Goal: Check status: Check status

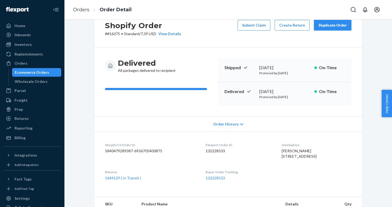
scroll to position [22, 0]
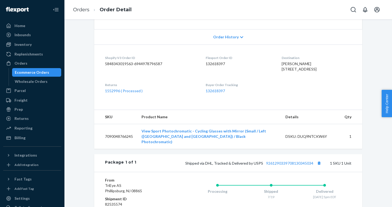
scroll to position [111, 0]
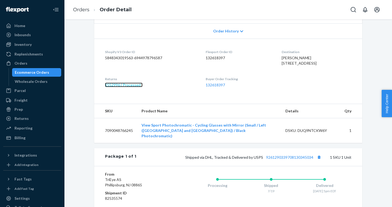
click at [135, 87] on link "1552996 ( Processed )" at bounding box center [124, 85] width 38 height 5
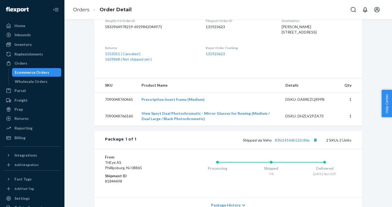
scroll to position [138, 0]
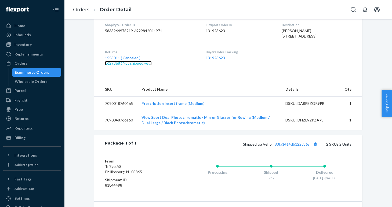
click at [112, 65] on link "1629868 ( Not shipped yet )" at bounding box center [128, 63] width 47 height 5
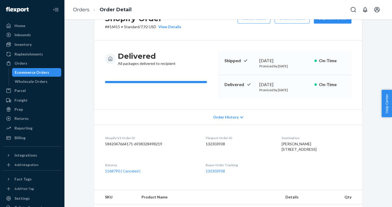
scroll to position [37, 0]
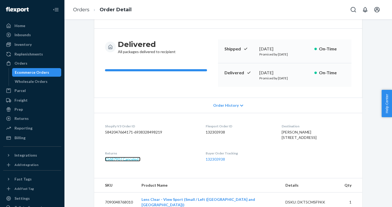
click at [126, 162] on link "1568790 ( Canceled )" at bounding box center [122, 159] width 35 height 5
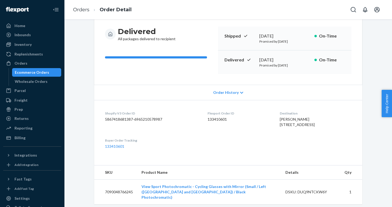
scroll to position [56, 0]
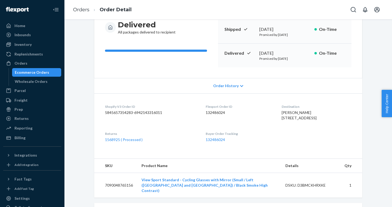
scroll to position [56, 0]
click at [134, 142] on link "1568925 ( Processed )" at bounding box center [124, 140] width 38 height 5
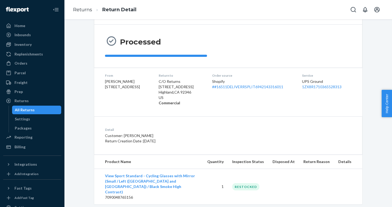
scroll to position [41, 0]
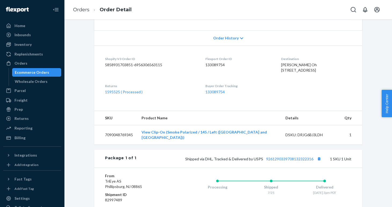
scroll to position [105, 0]
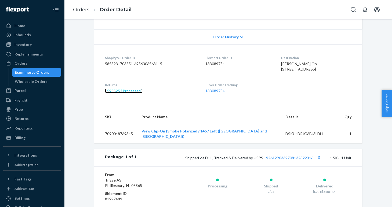
click at [113, 93] on link "1595525 ( Processed )" at bounding box center [124, 91] width 38 height 5
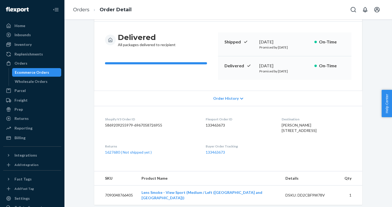
scroll to position [45, 0]
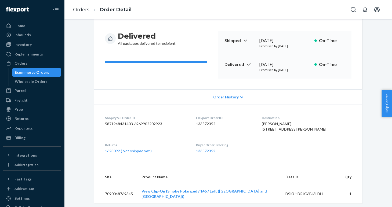
scroll to position [55, 0]
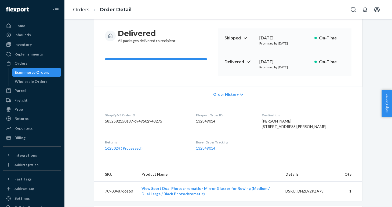
scroll to position [51, 0]
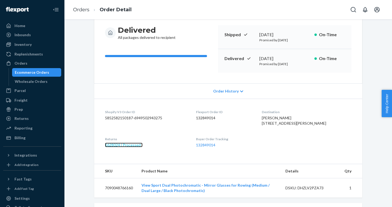
click at [120, 147] on link "1628024 ( Processed )" at bounding box center [124, 145] width 38 height 5
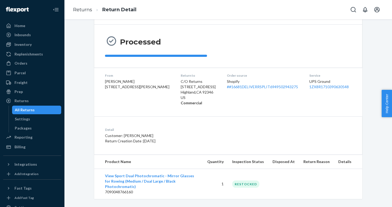
scroll to position [41, 0]
